Goal: Task Accomplishment & Management: Complete application form

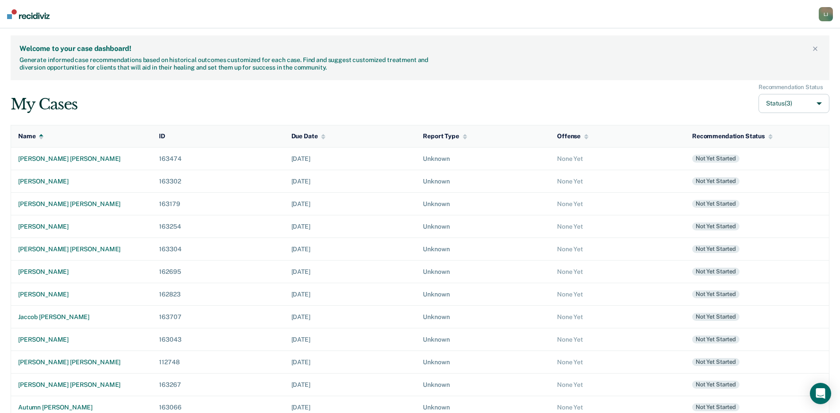
click at [545, 94] on div "My Cases Recommendation Status Status (3)" at bounding box center [420, 99] width 819 height 30
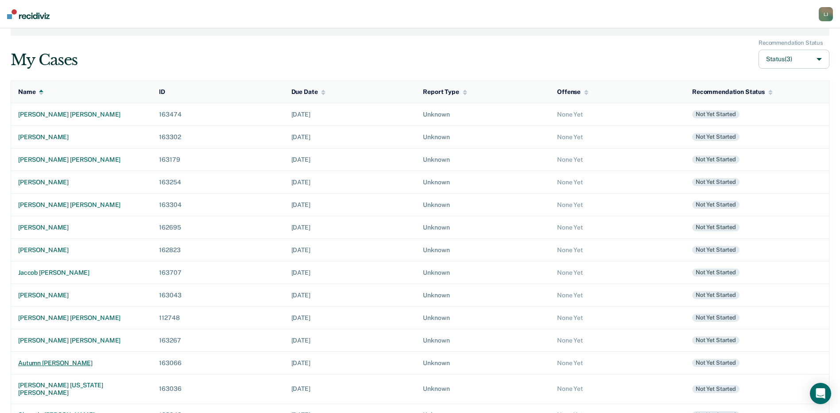
click at [52, 363] on div "autumn [PERSON_NAME]" at bounding box center [81, 363] width 127 height 8
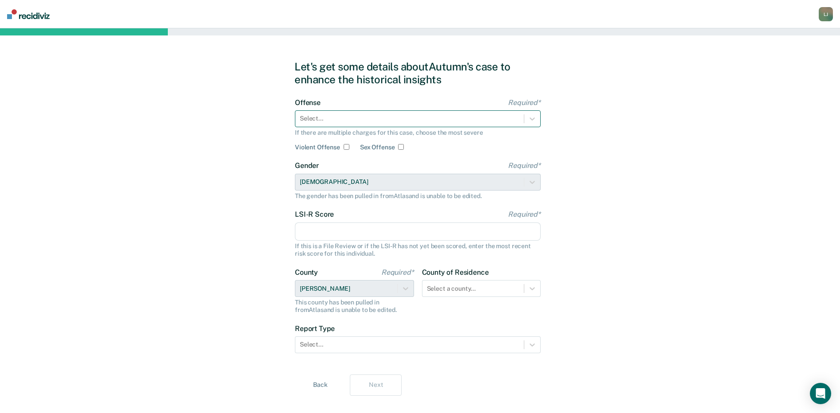
click at [363, 116] on div at bounding box center [410, 118] width 220 height 9
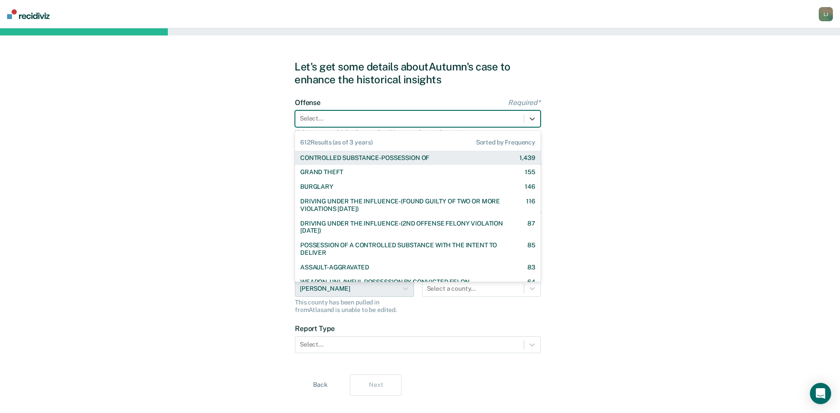
click at [367, 157] on div "CONTROLLED SUBSTANCE-POSSESSION OF" at bounding box center [364, 158] width 129 height 8
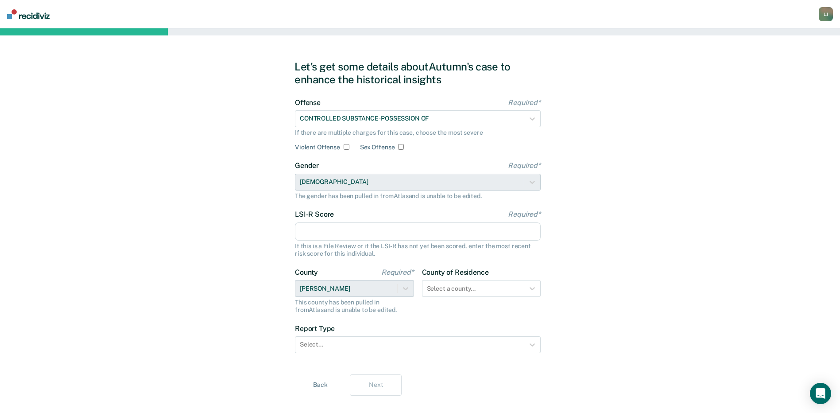
click at [346, 228] on input "LSI-R Score Required*" at bounding box center [418, 231] width 246 height 19
click at [324, 233] on input "LSI-R Score Required*" at bounding box center [418, 231] width 246 height 19
type input "29"
click at [714, 255] on div "Let's get some details about [PERSON_NAME]'s case to enhance the historical ins…" at bounding box center [420, 227] width 840 height 399
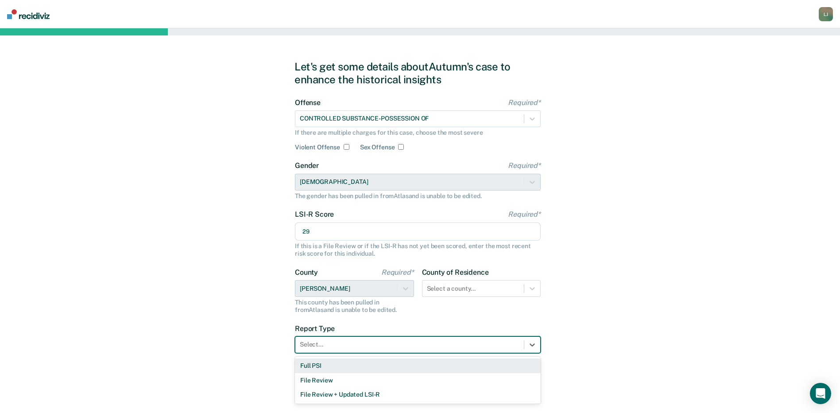
click at [337, 345] on div at bounding box center [410, 344] width 220 height 9
click at [330, 367] on div "Full PSI" at bounding box center [418, 365] width 246 height 15
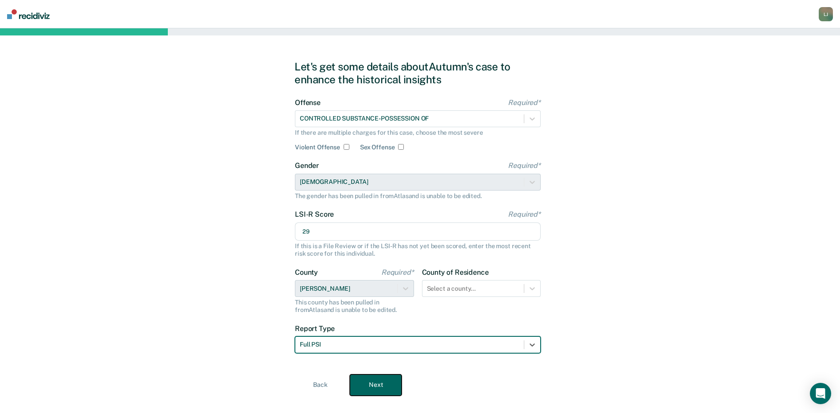
click at [392, 387] on button "Next" at bounding box center [376, 384] width 52 height 21
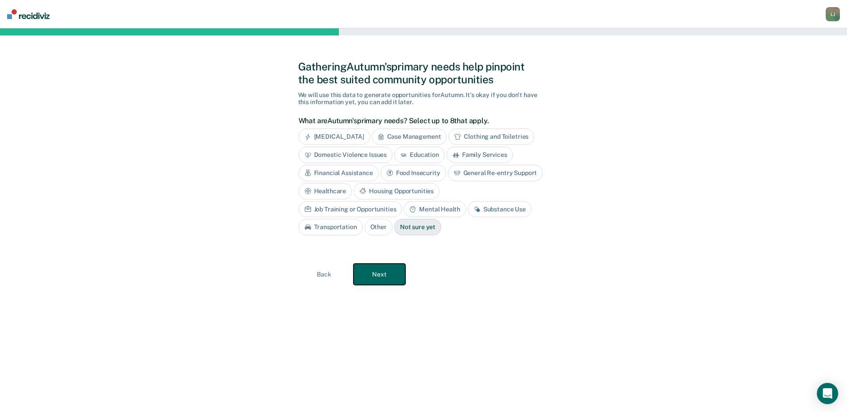
click at [378, 271] on button "Next" at bounding box center [379, 274] width 52 height 21
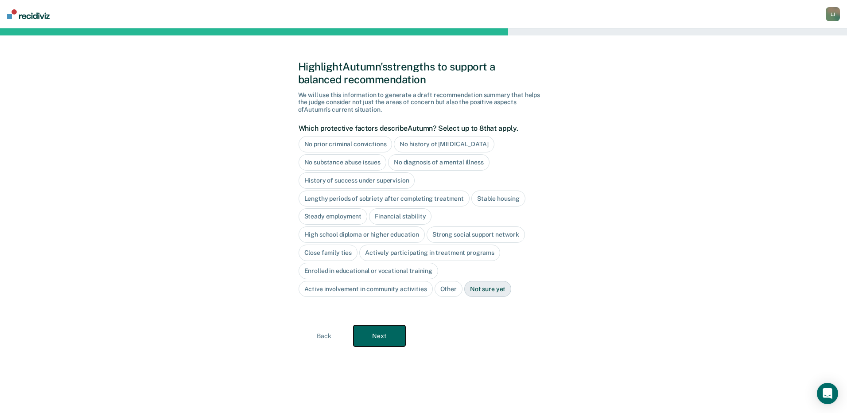
click at [382, 332] on button "Next" at bounding box center [379, 335] width 52 height 21
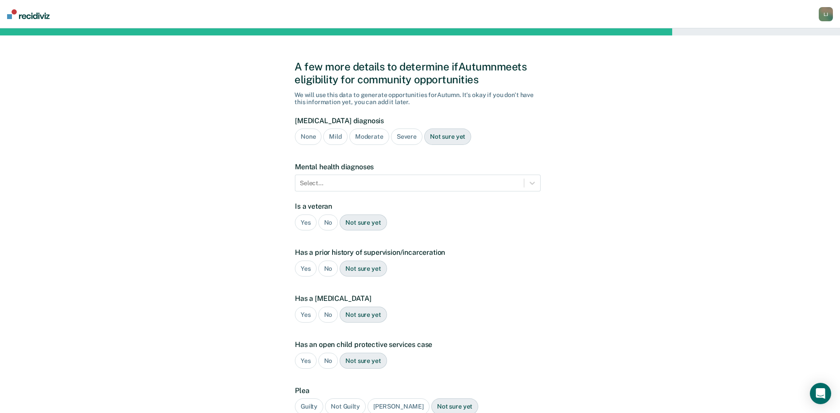
click at [327, 221] on div "No" at bounding box center [328, 222] width 20 height 16
click at [323, 266] on div "No" at bounding box center [328, 268] width 20 height 16
click at [326, 317] on div "No" at bounding box center [328, 314] width 20 height 16
click at [327, 358] on div "No" at bounding box center [328, 361] width 20 height 16
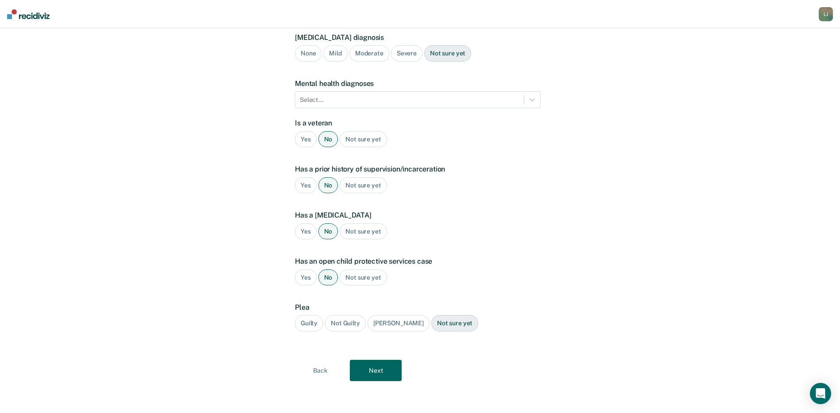
click at [310, 323] on div "Guilty" at bounding box center [309, 323] width 28 height 16
click at [394, 365] on button "Next" at bounding box center [376, 370] width 52 height 21
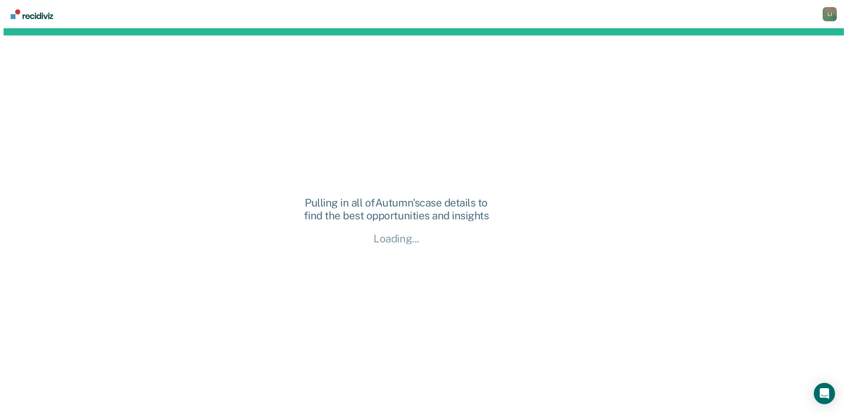
scroll to position [0, 0]
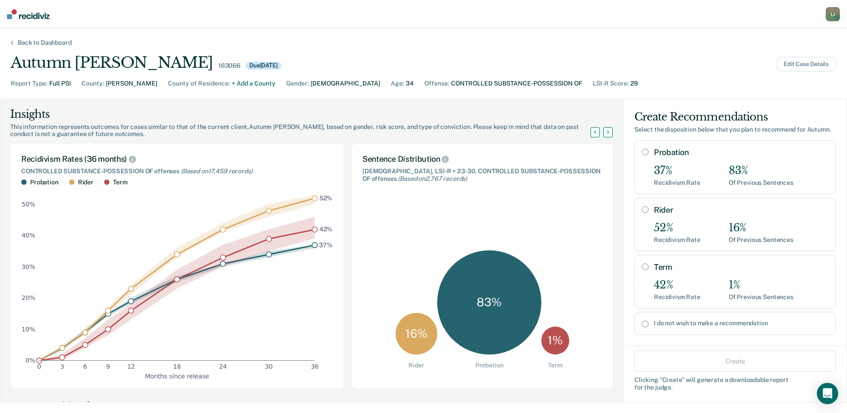
click at [642, 213] on input "Rider" at bounding box center [645, 209] width 7 height 7
radio input "true"
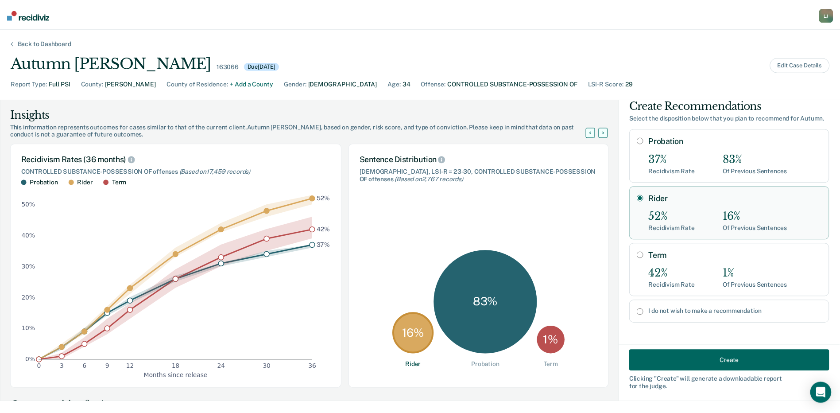
scroll to position [19, 0]
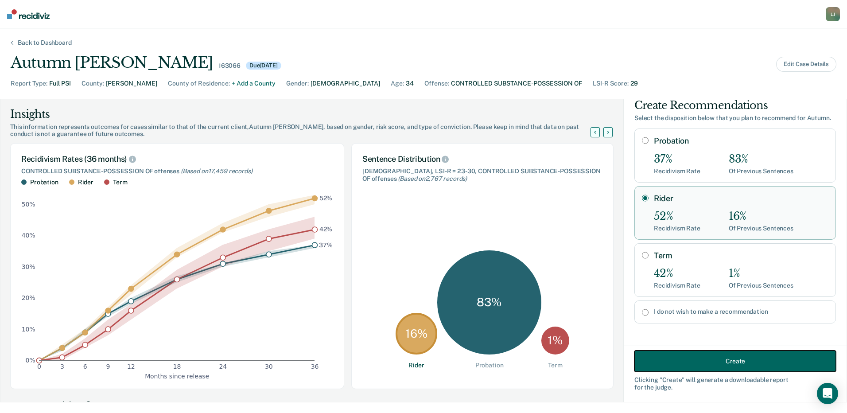
click at [733, 357] on button "Create" at bounding box center [735, 360] width 202 height 21
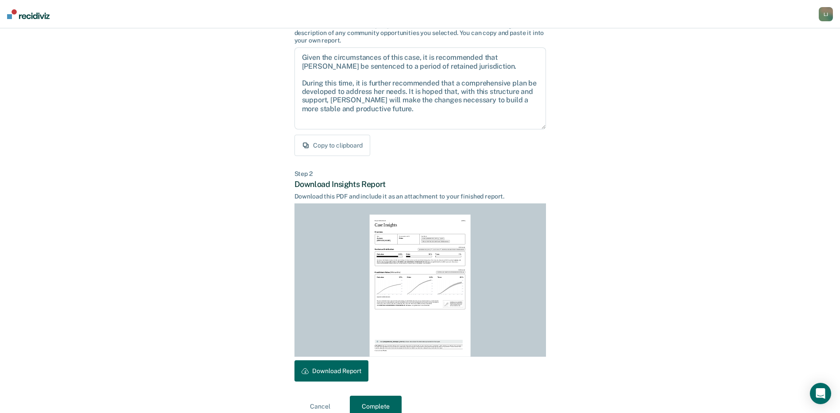
scroll to position [92, 0]
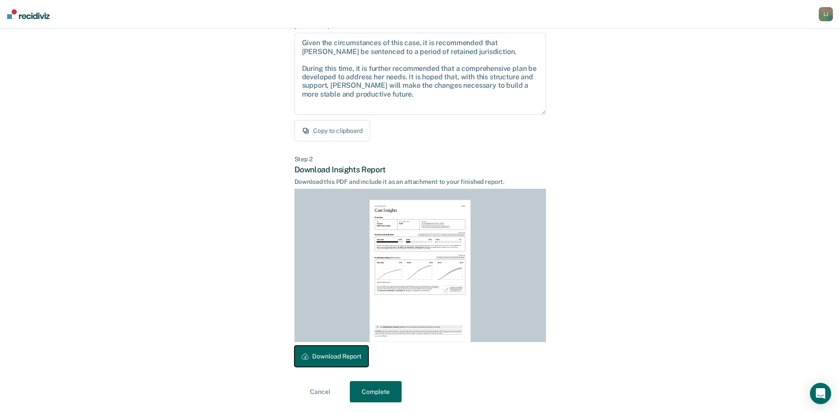
click at [348, 355] on button "Download Report" at bounding box center [332, 355] width 74 height 21
click at [369, 389] on button "Complete" at bounding box center [376, 391] width 52 height 21
